Goal: Task Accomplishment & Management: Complete application form

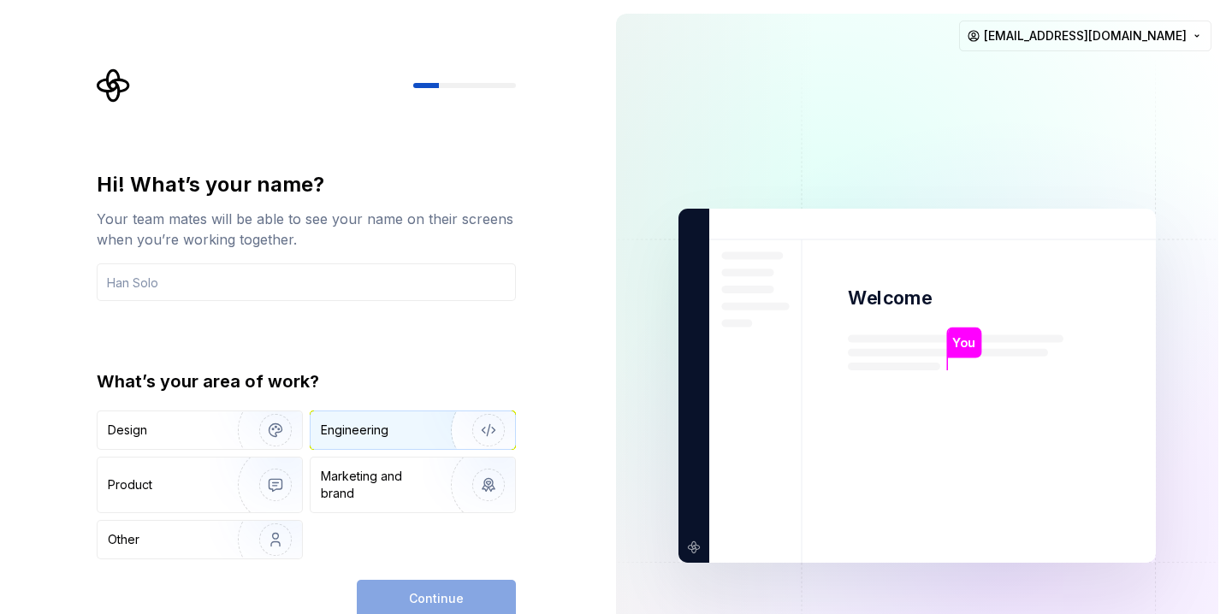
click at [413, 431] on div "Engineering" at bounding box center [389, 430] width 136 height 17
click at [444, 603] on div "Continue" at bounding box center [436, 599] width 159 height 38
click at [292, 306] on div "Hi! What’s your name? Your team mates will be able to see your name on their sc…" at bounding box center [306, 365] width 419 height 388
click at [290, 304] on div "Hi! What’s your name? Your team mates will be able to see your name on their sc…" at bounding box center [306, 365] width 419 height 388
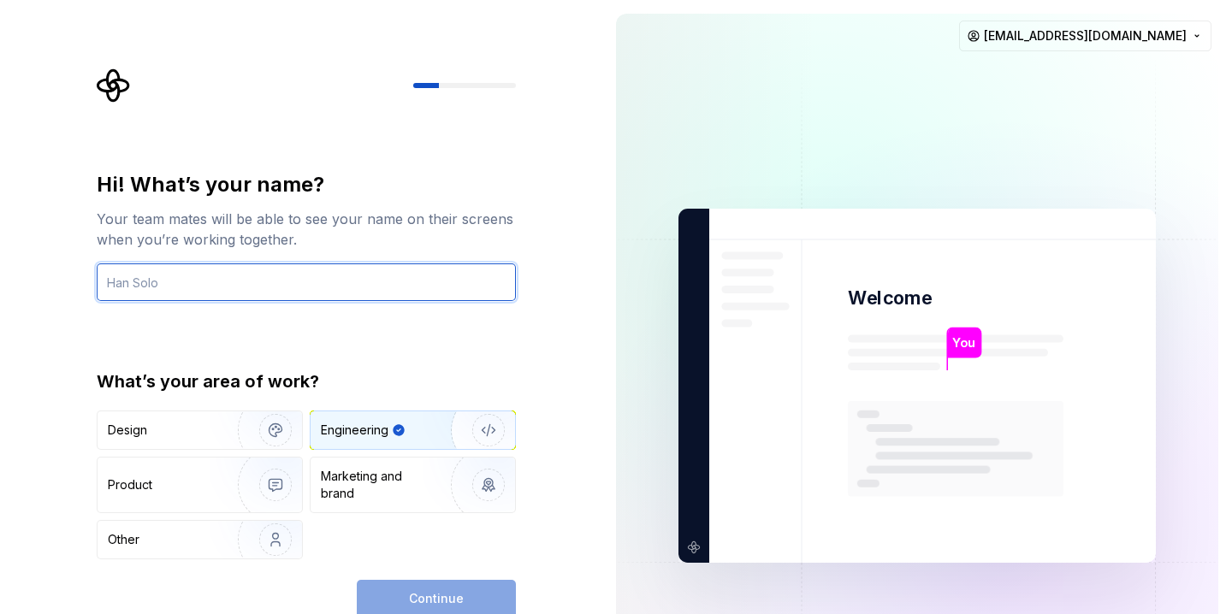
click at [287, 297] on input "text" at bounding box center [306, 283] width 419 height 38
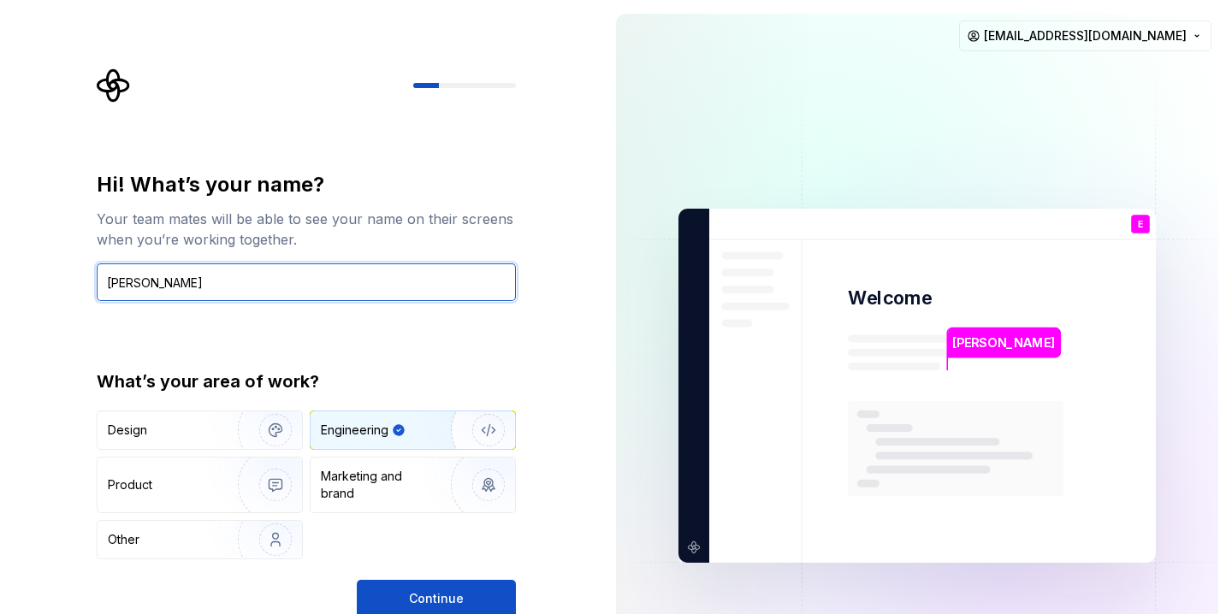
click at [289, 286] on input "[PERSON_NAME]" at bounding box center [306, 283] width 419 height 38
type input "[PERSON_NAME]"
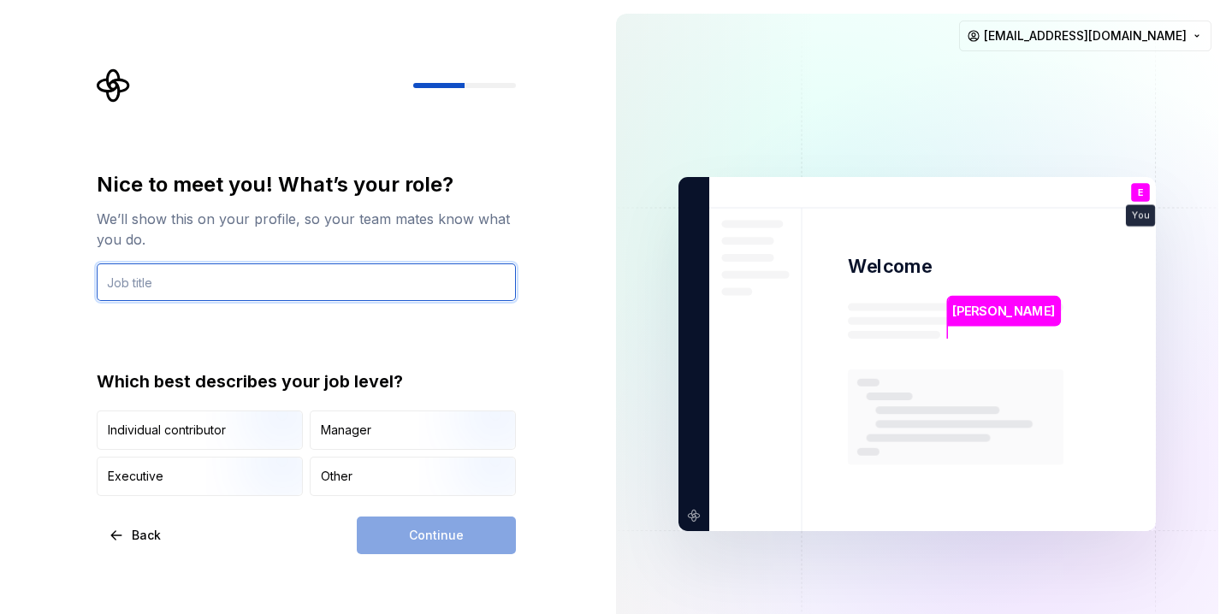
click at [411, 278] on input "text" at bounding box center [306, 283] width 419 height 38
type input "A"
type input "Student"
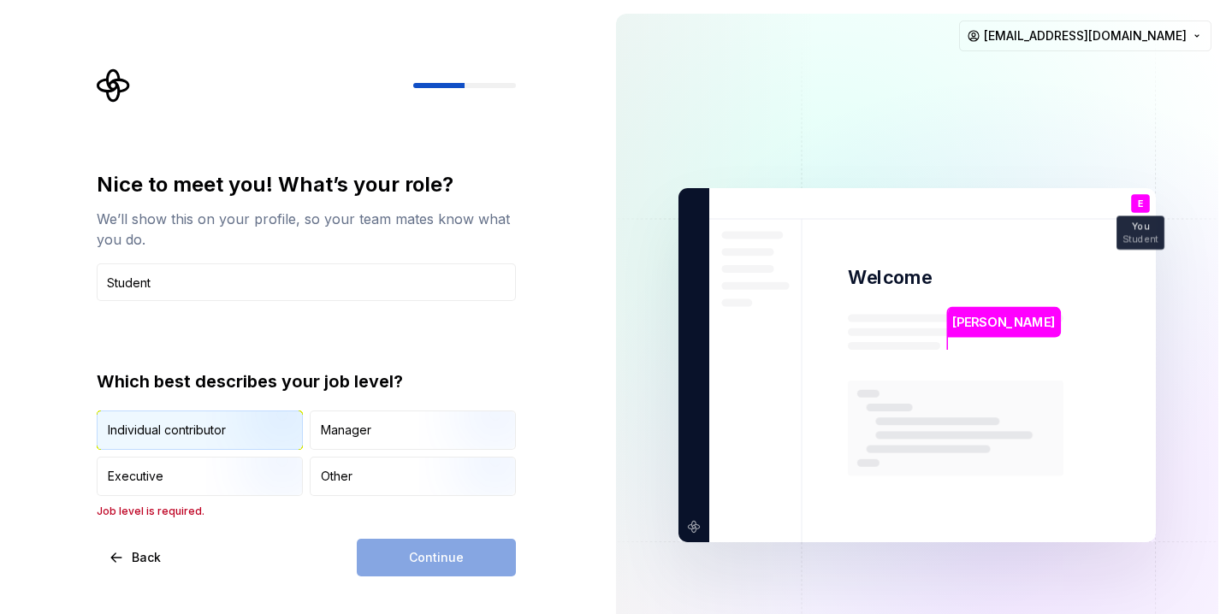
click at [246, 438] on img "button" at bounding box center [261, 451] width 110 height 115
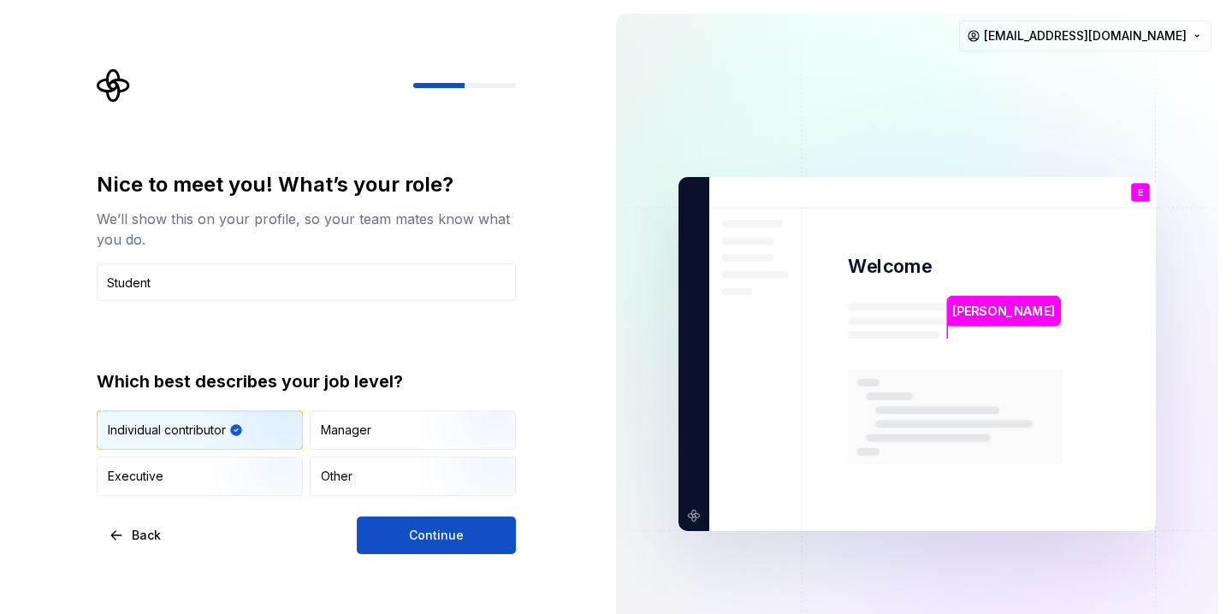
click at [404, 513] on div "Nice to meet you! What’s your role? We’ll show this on your profile, so your te…" at bounding box center [306, 362] width 419 height 383
click at [402, 534] on button "Continue" at bounding box center [436, 536] width 159 height 38
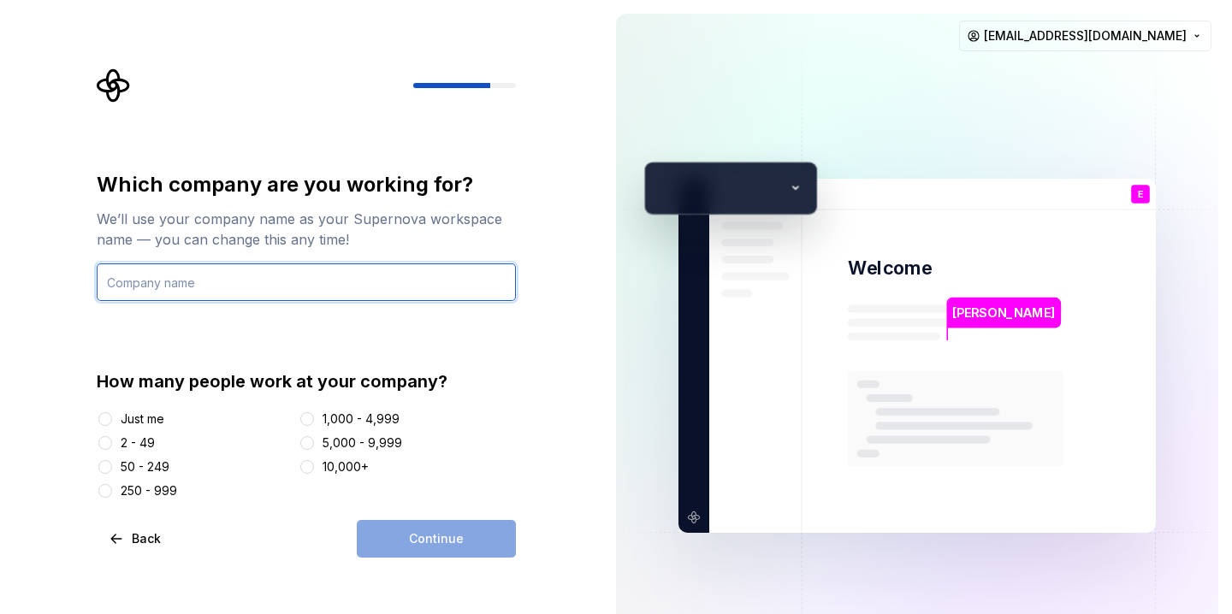
click at [239, 284] on input "text" at bounding box center [306, 283] width 419 height 38
type input "Purdue"
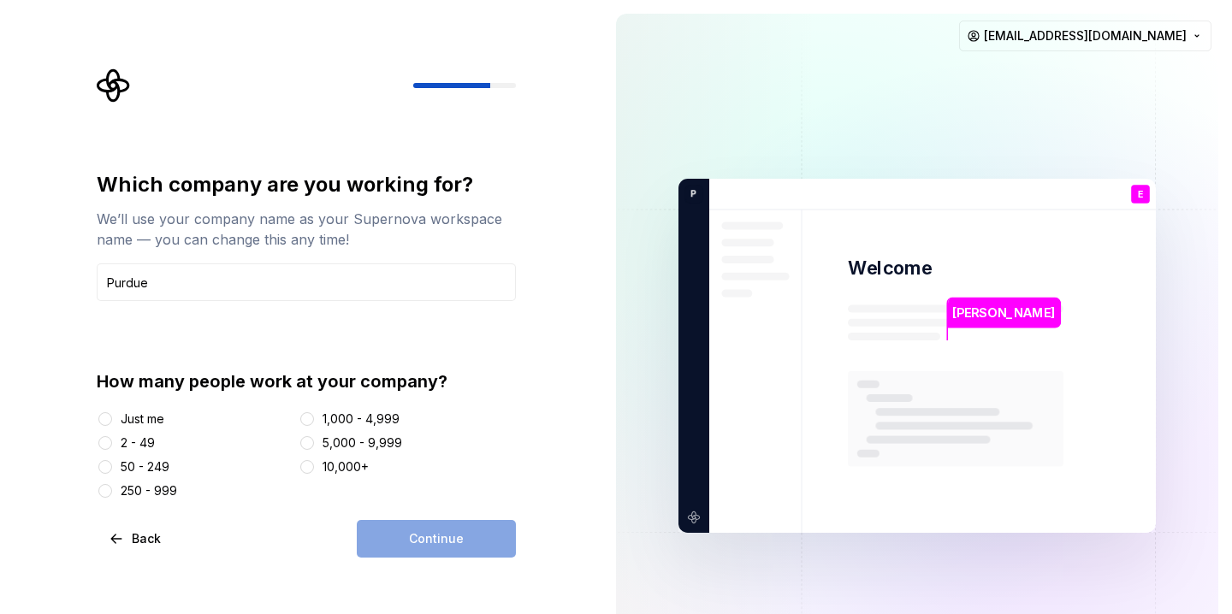
click at [116, 415] on div "Just me" at bounding box center [194, 419] width 195 height 17
click at [133, 419] on div "Just me" at bounding box center [143, 419] width 44 height 17
click at [112, 419] on button "Just me" at bounding box center [105, 419] width 14 height 14
click at [410, 543] on button "Continue" at bounding box center [436, 539] width 159 height 38
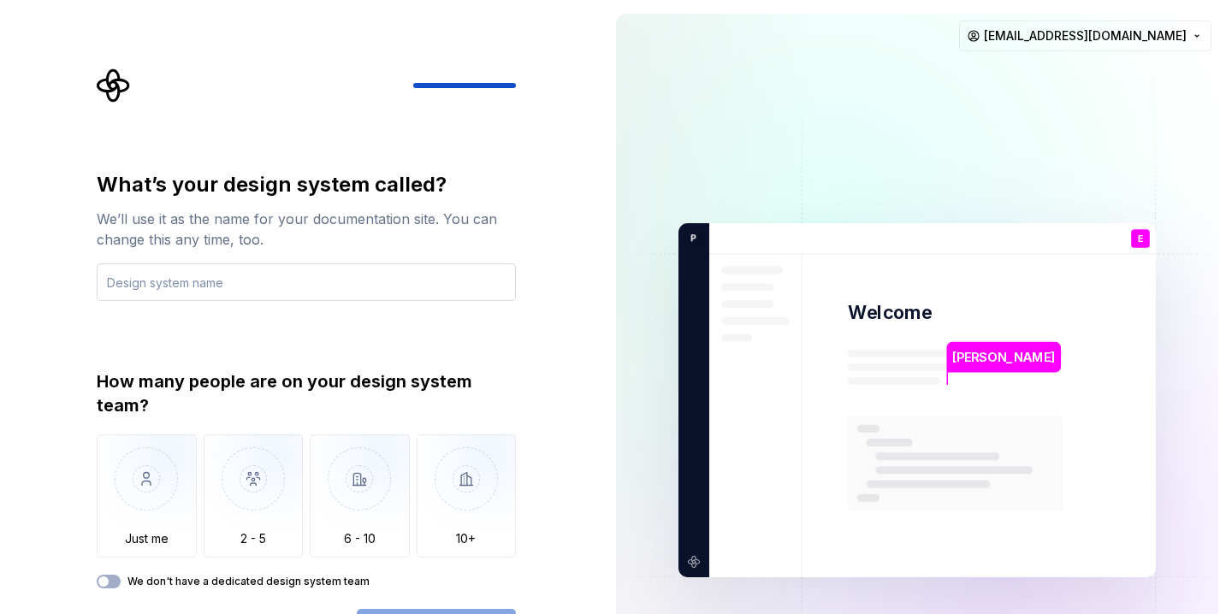
click at [347, 290] on input "text" at bounding box center [306, 283] width 419 height 38
drag, startPoint x: 175, startPoint y: 214, endPoint x: 269, endPoint y: 215, distance: 94.1
click at [268, 215] on div "We’ll use it as the name for your documentation site. You can change this any t…" at bounding box center [306, 229] width 419 height 41
click at [269, 215] on div "We’ll use it as the name for your documentation site. You can change this any t…" at bounding box center [306, 229] width 419 height 41
drag, startPoint x: 264, startPoint y: 215, endPoint x: 264, endPoint y: 244, distance: 29.1
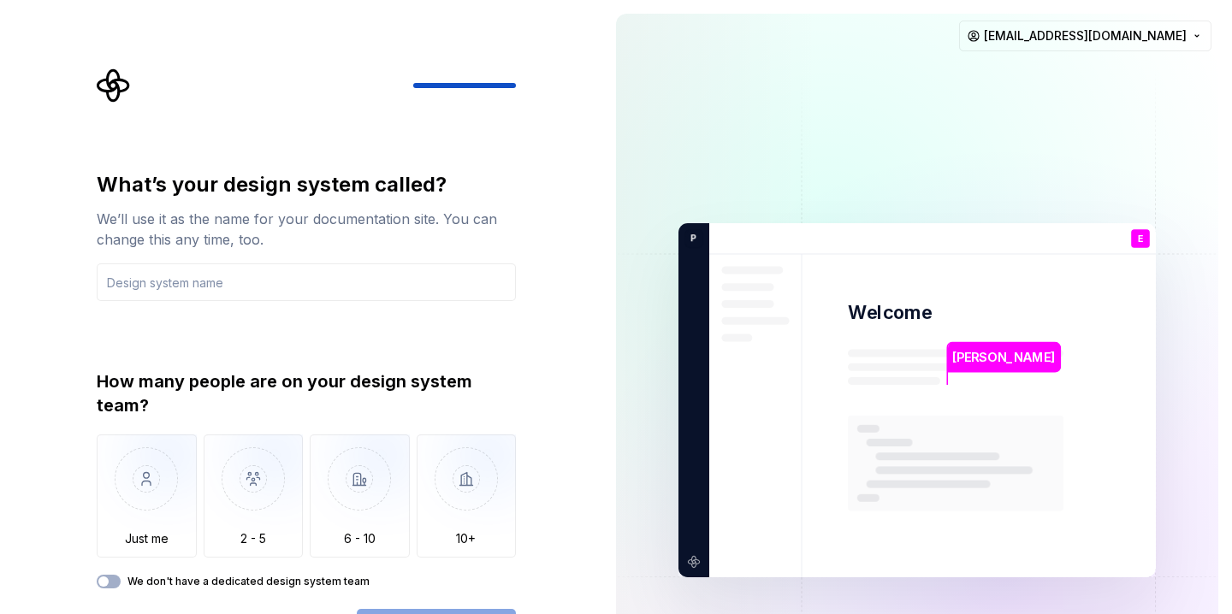
click at [264, 215] on div "We’ll use it as the name for your documentation site. You can change this any t…" at bounding box center [306, 229] width 419 height 41
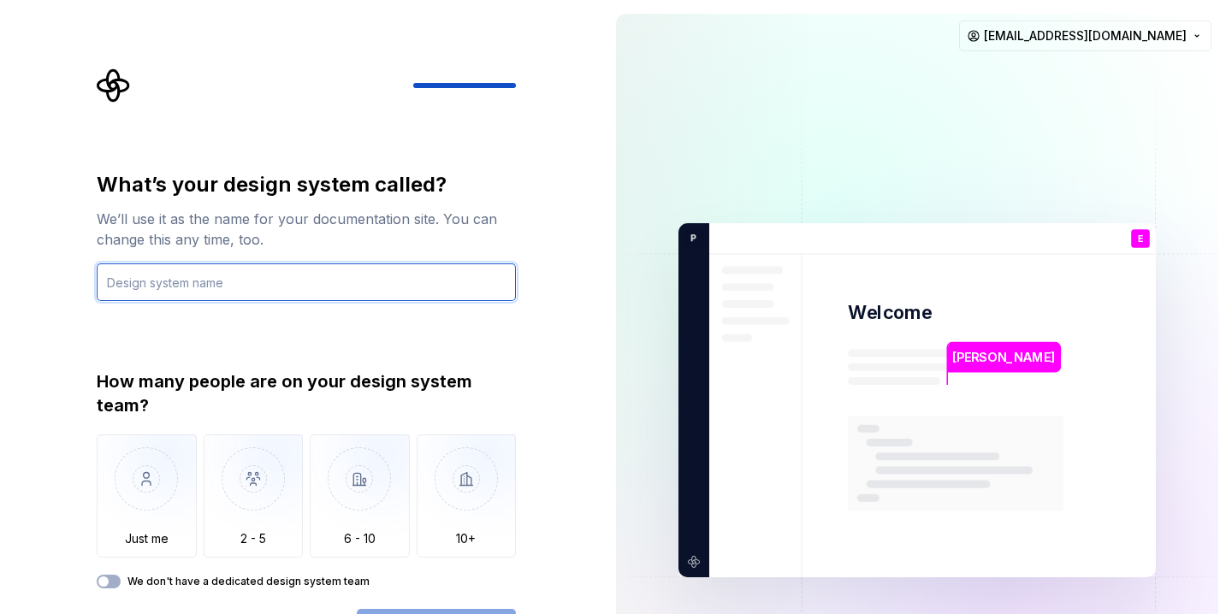
click at [252, 284] on input "text" at bounding box center [306, 283] width 419 height 38
type input "superman"
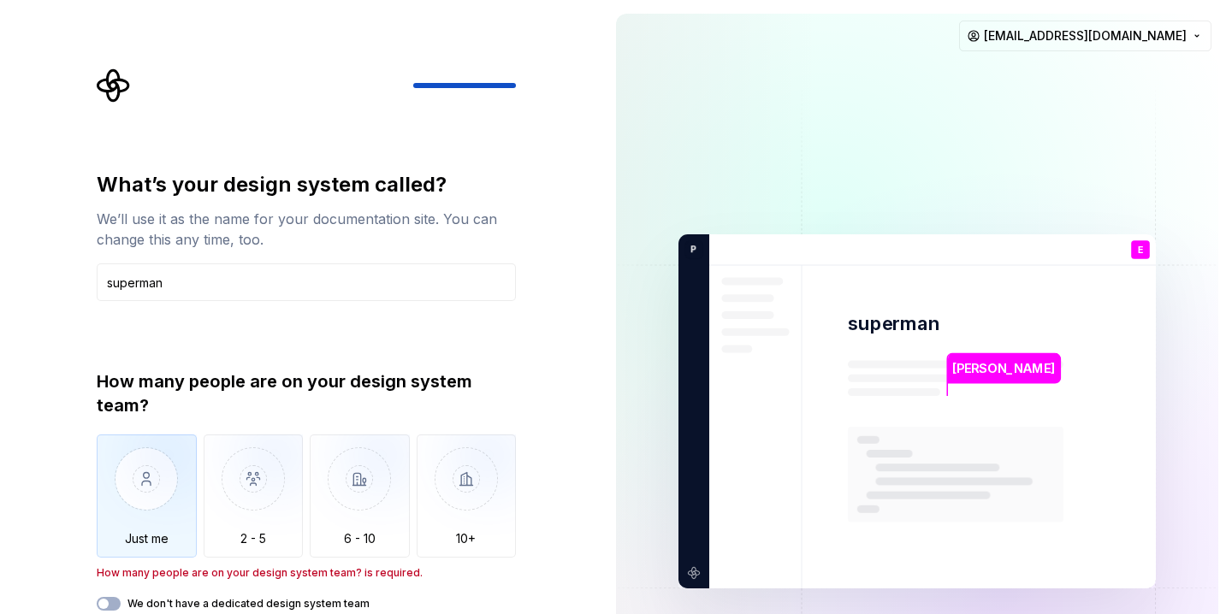
click at [157, 515] on img "button" at bounding box center [147, 492] width 100 height 115
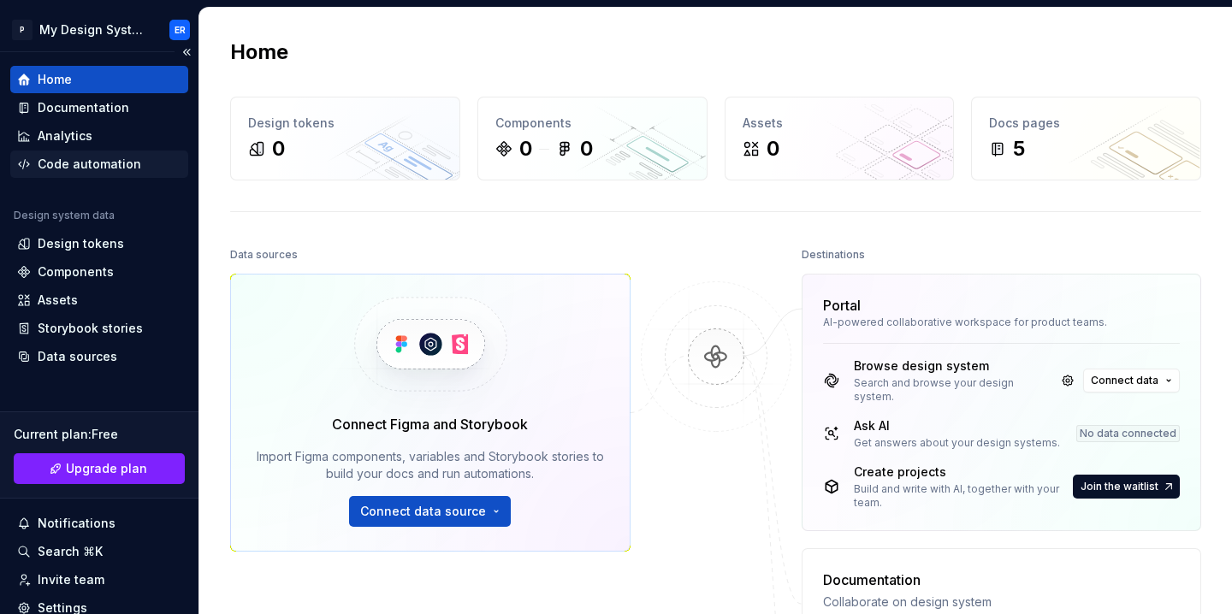
click at [96, 161] on div "Code automation" at bounding box center [90, 164] width 104 height 17
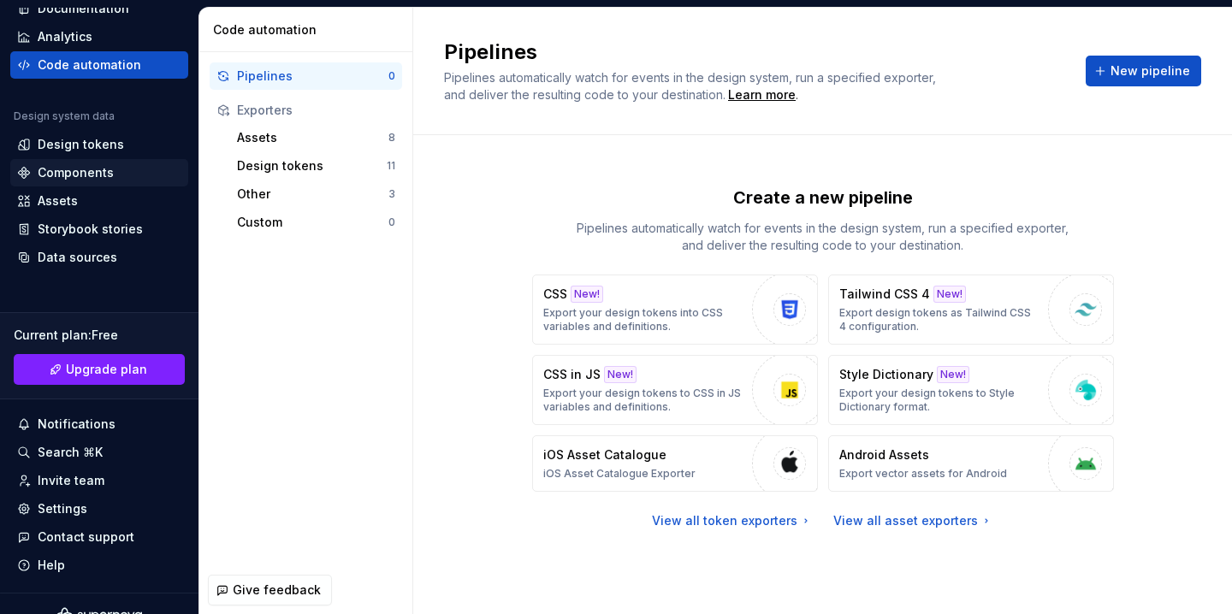
scroll to position [123, 0]
